Goal: Information Seeking & Learning: Learn about a topic

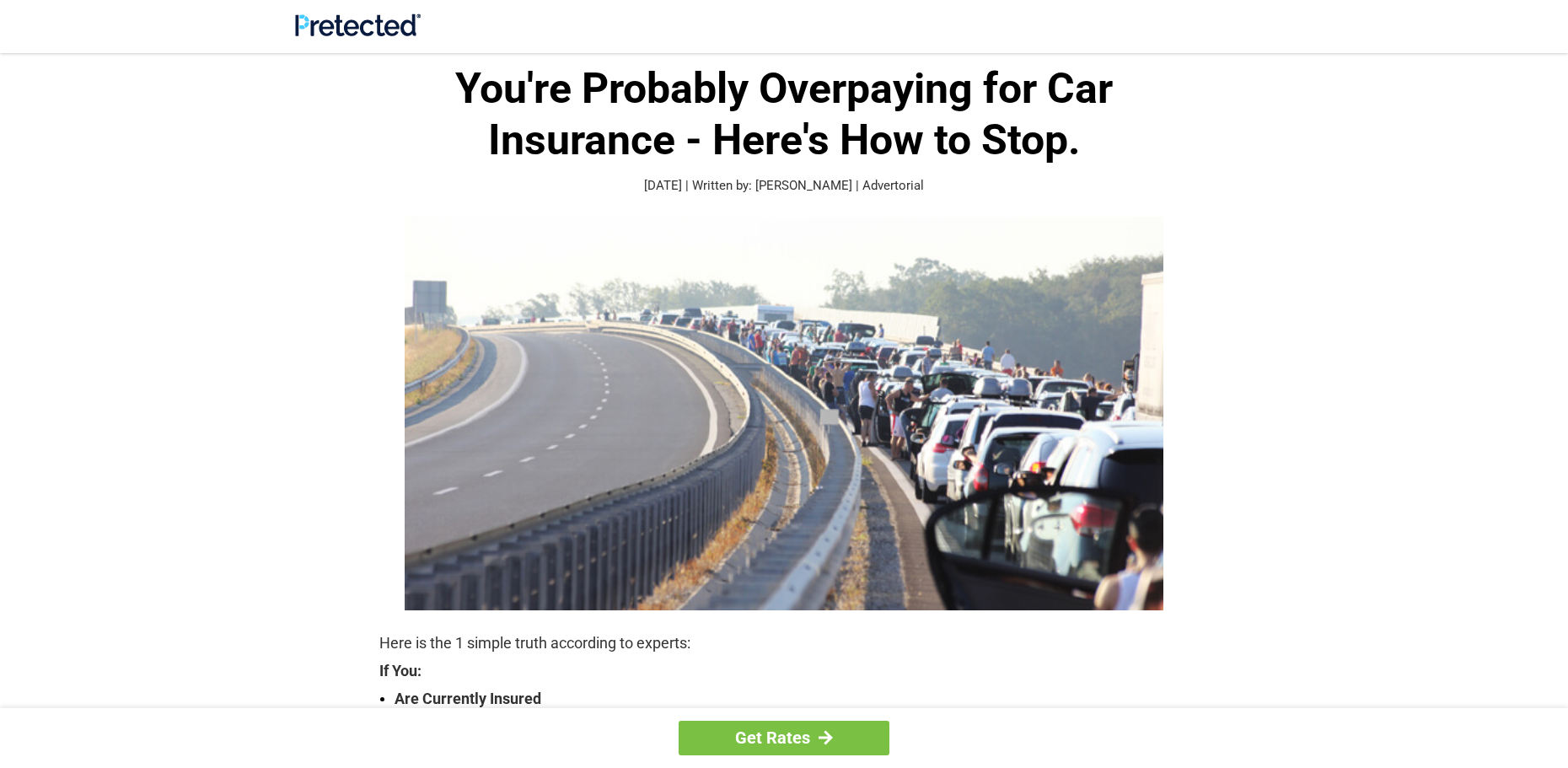
click at [1001, 390] on img at bounding box center [784, 413] width 759 height 394
